Goal: Find specific page/section: Find specific page/section

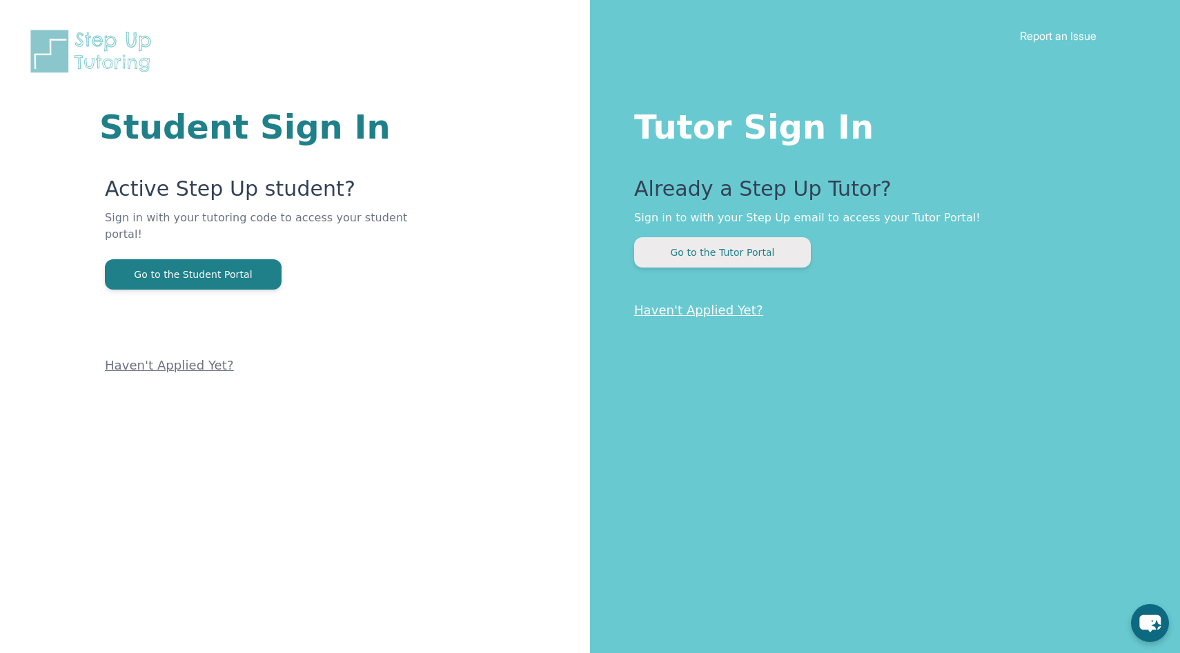
click at [708, 261] on button "Go to the Tutor Portal" at bounding box center [722, 252] width 177 height 30
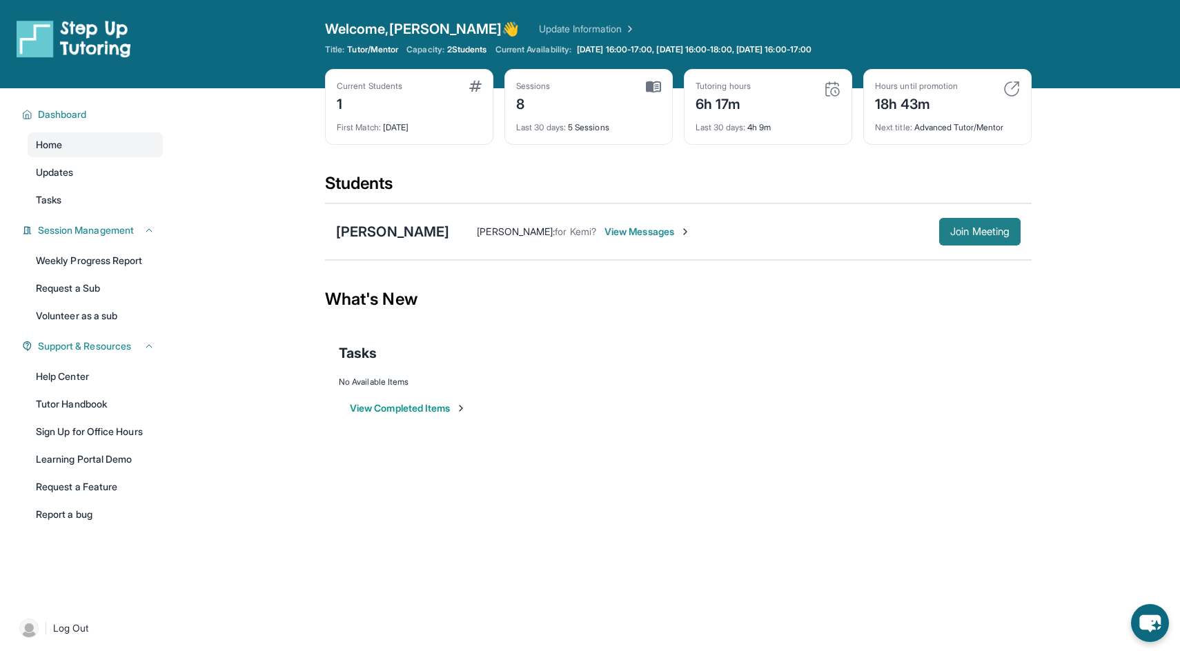
click at [954, 230] on span "Join Meeting" at bounding box center [979, 232] width 59 height 8
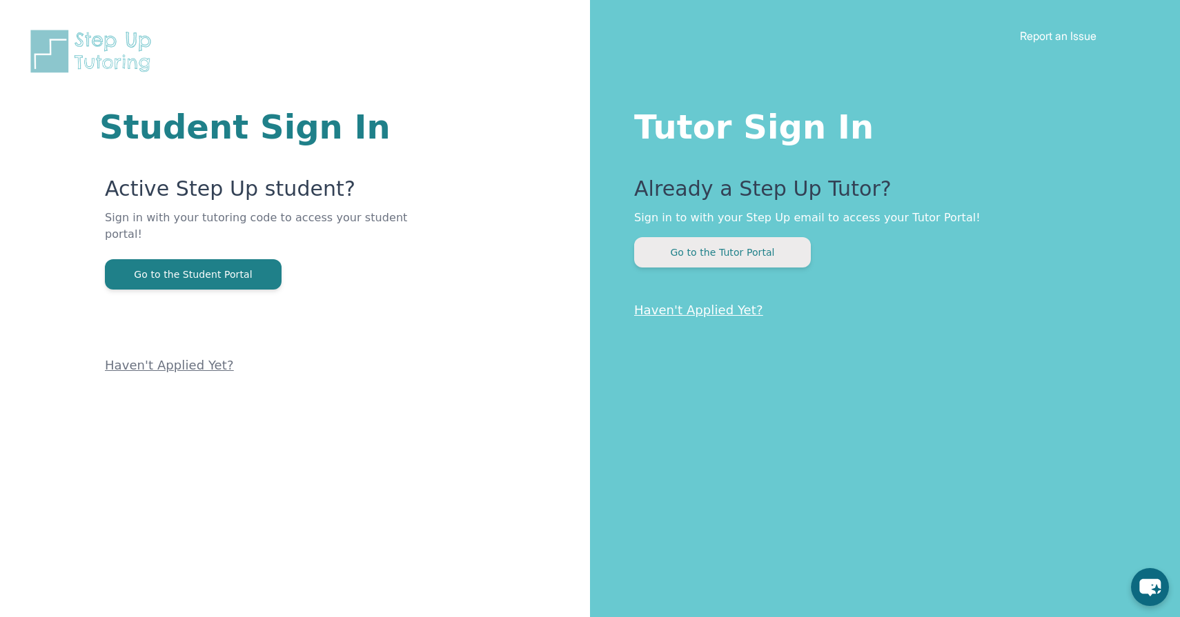
click at [671, 264] on button "Go to the Tutor Portal" at bounding box center [722, 252] width 177 height 30
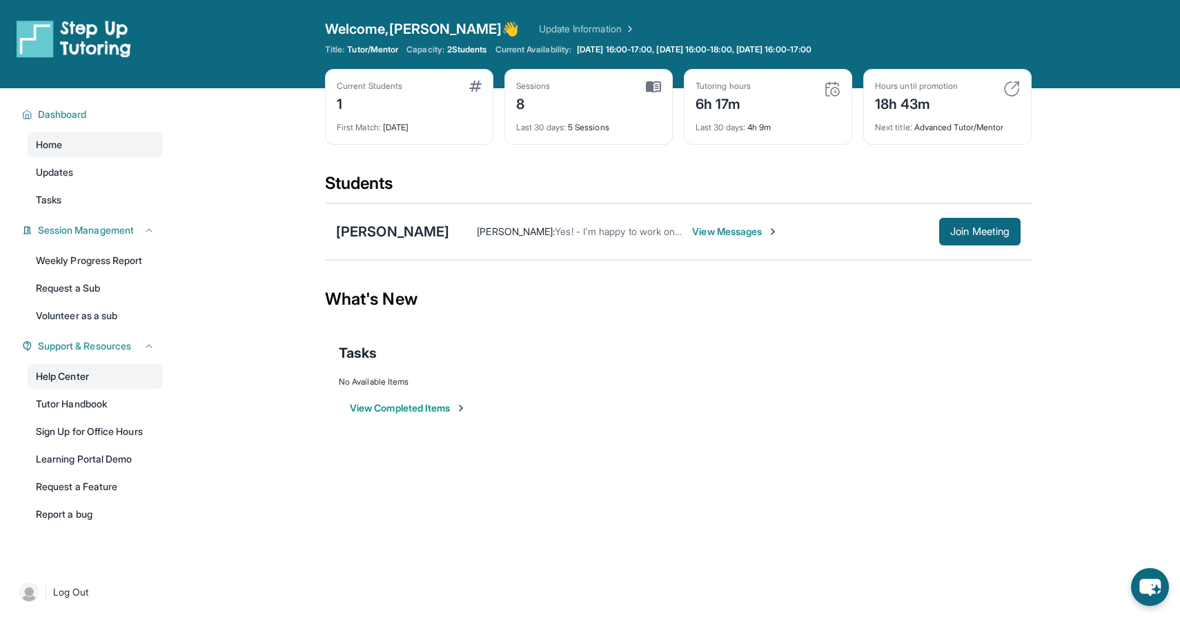
click at [62, 367] on link "Help Center" at bounding box center [95, 376] width 135 height 25
